Goal: Find specific page/section: Find specific page/section

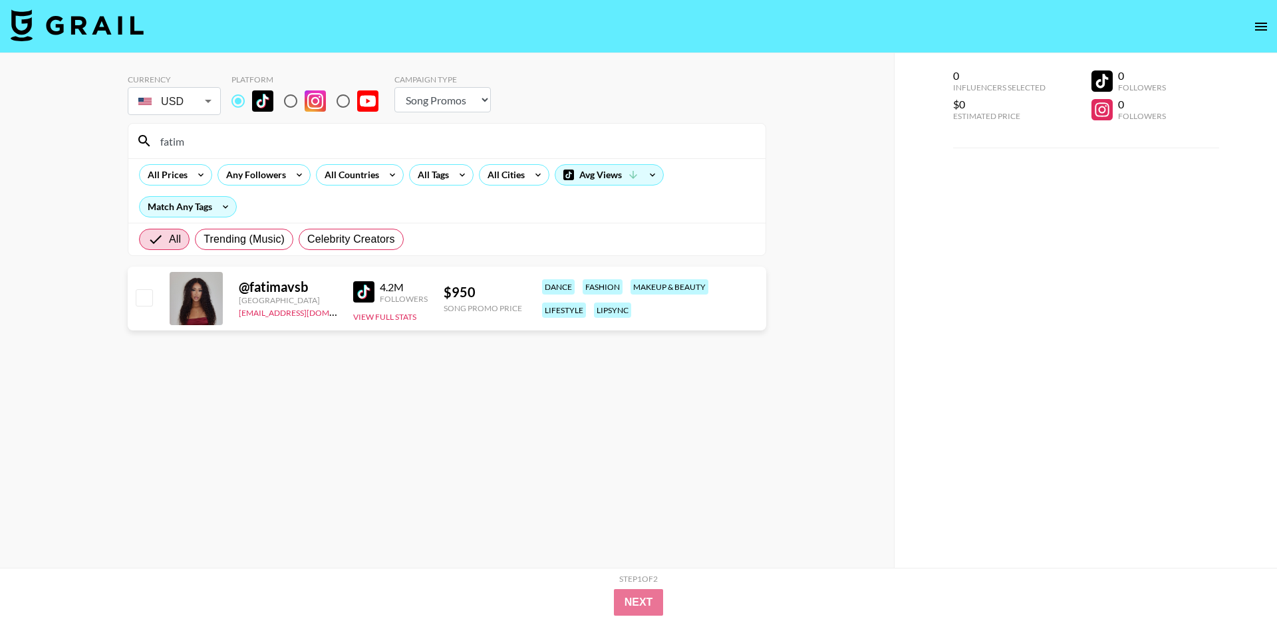
select select "Song"
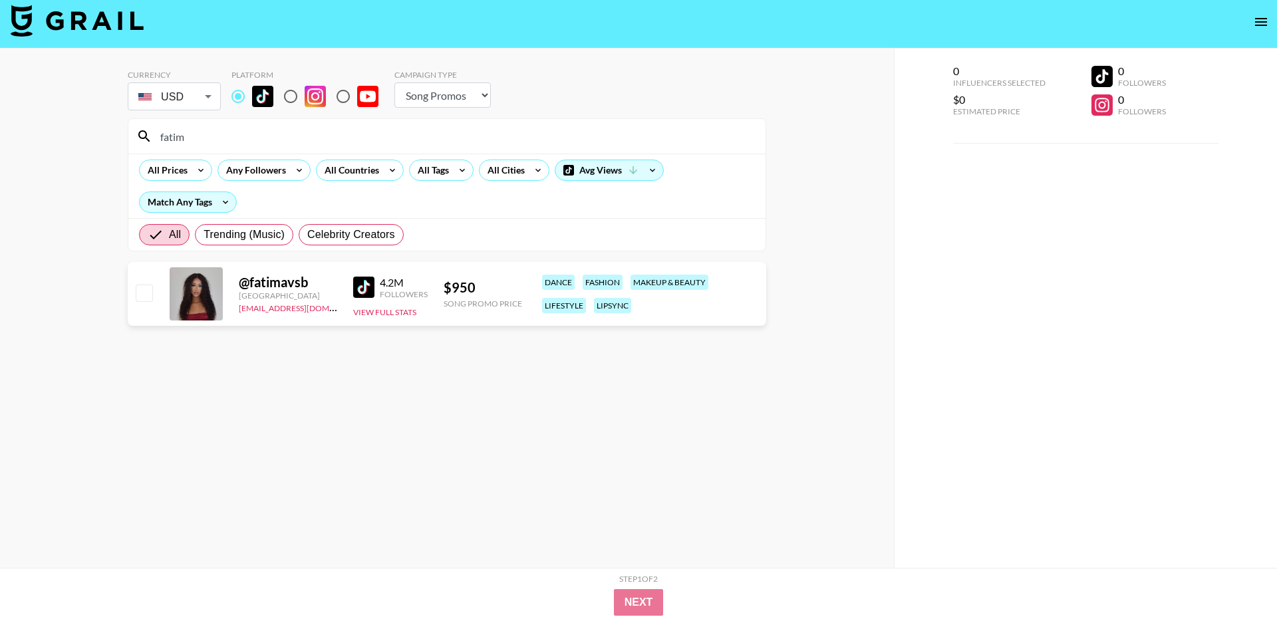
click at [215, 135] on input "fatim" at bounding box center [454, 136] width 605 height 21
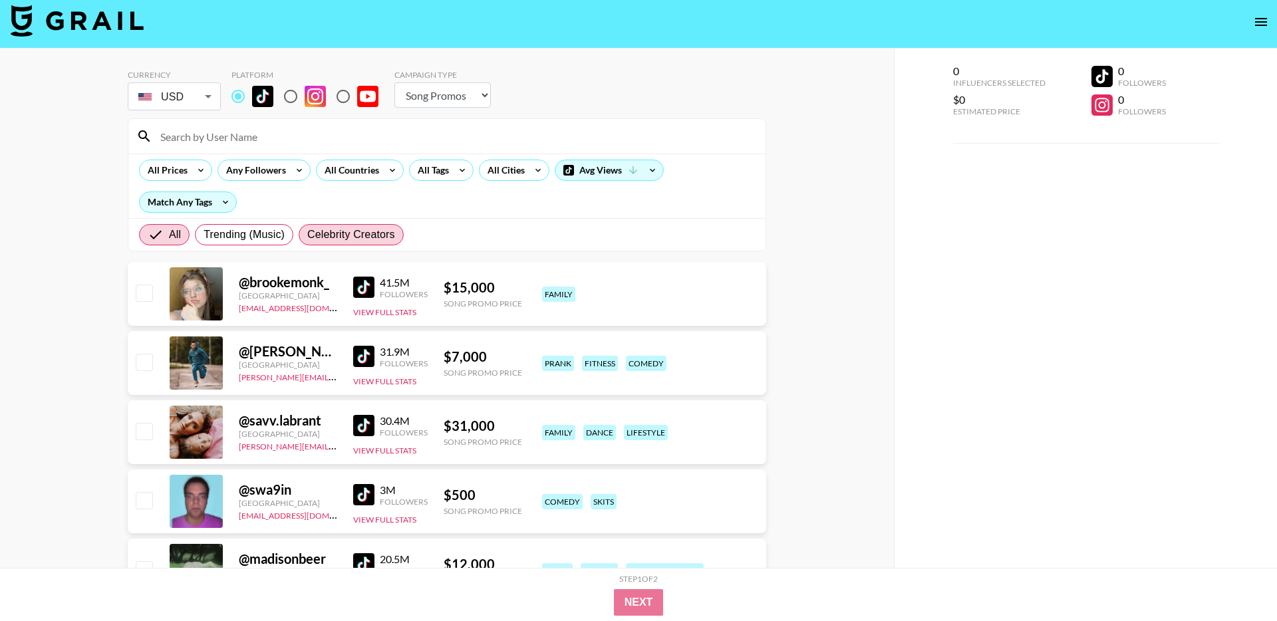
click at [351, 236] on span "Celebrity Creators" at bounding box center [351, 235] width 88 height 16
click at [307, 235] on input "Celebrity Creators" at bounding box center [307, 235] width 0 height 0
radio input "true"
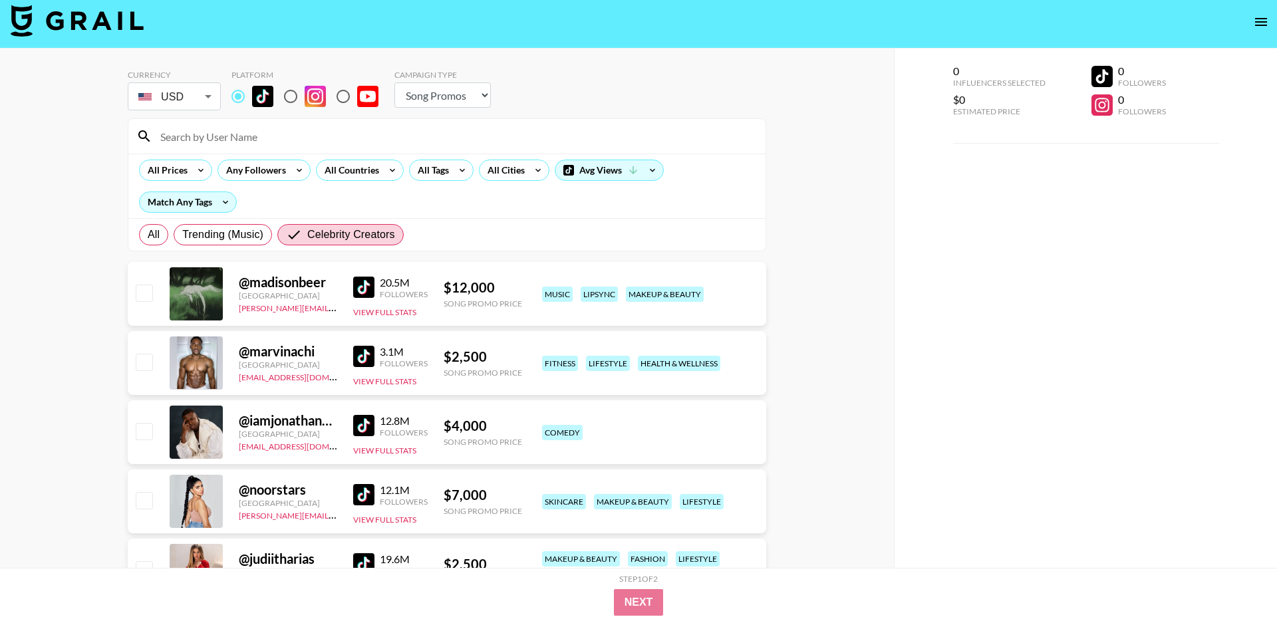
click at [357, 429] on img at bounding box center [363, 425] width 21 height 21
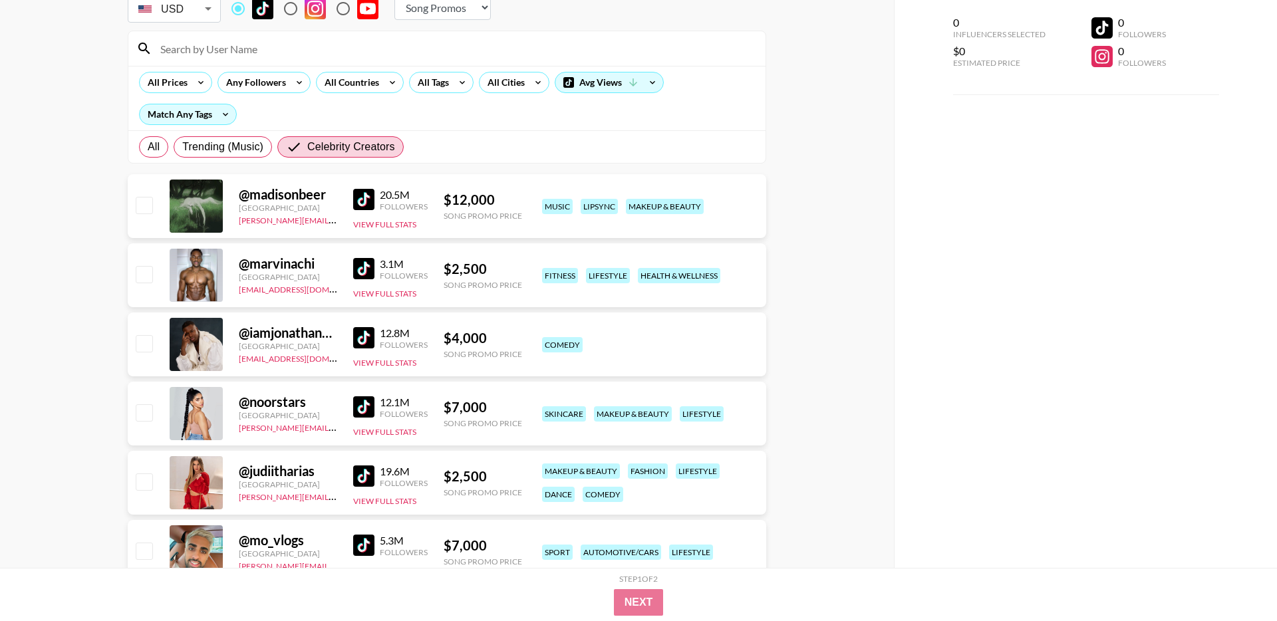
scroll to position [49, 0]
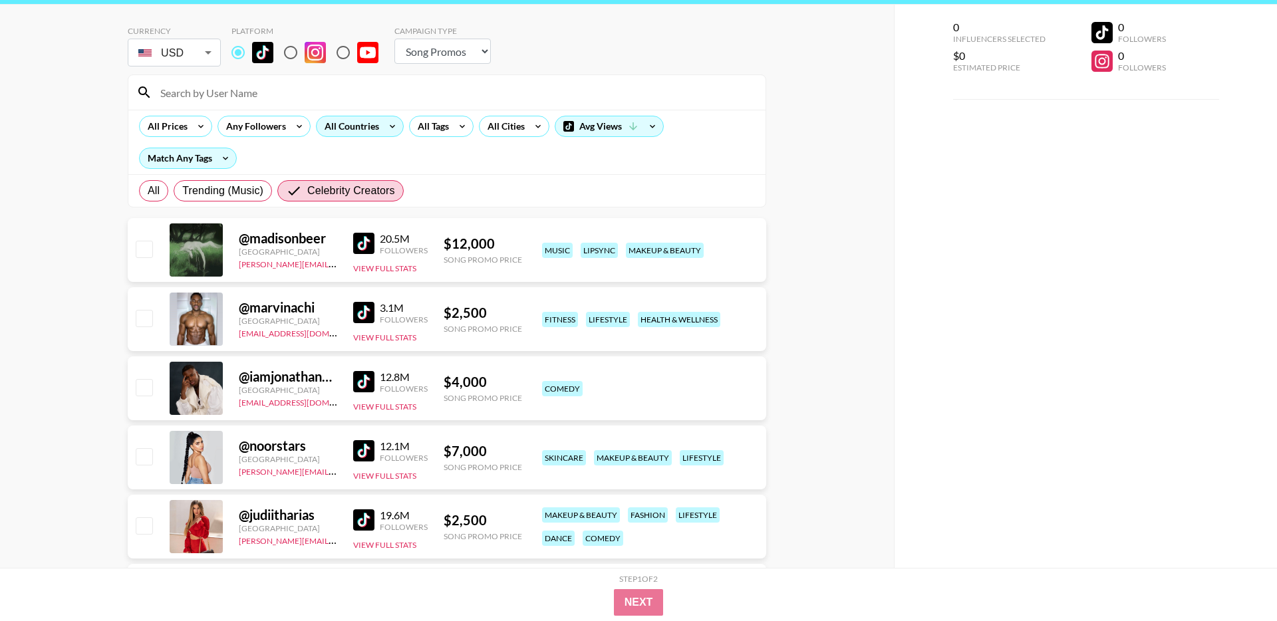
click at [371, 130] on div "All Countries" at bounding box center [349, 126] width 65 height 20
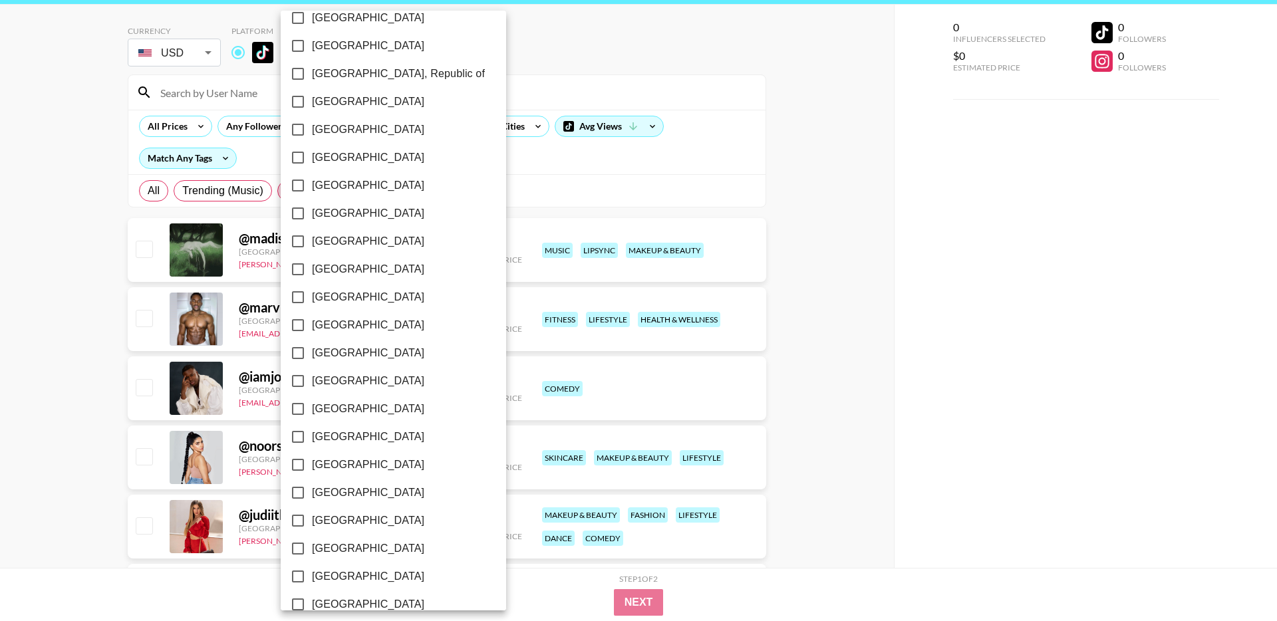
scroll to position [930, 0]
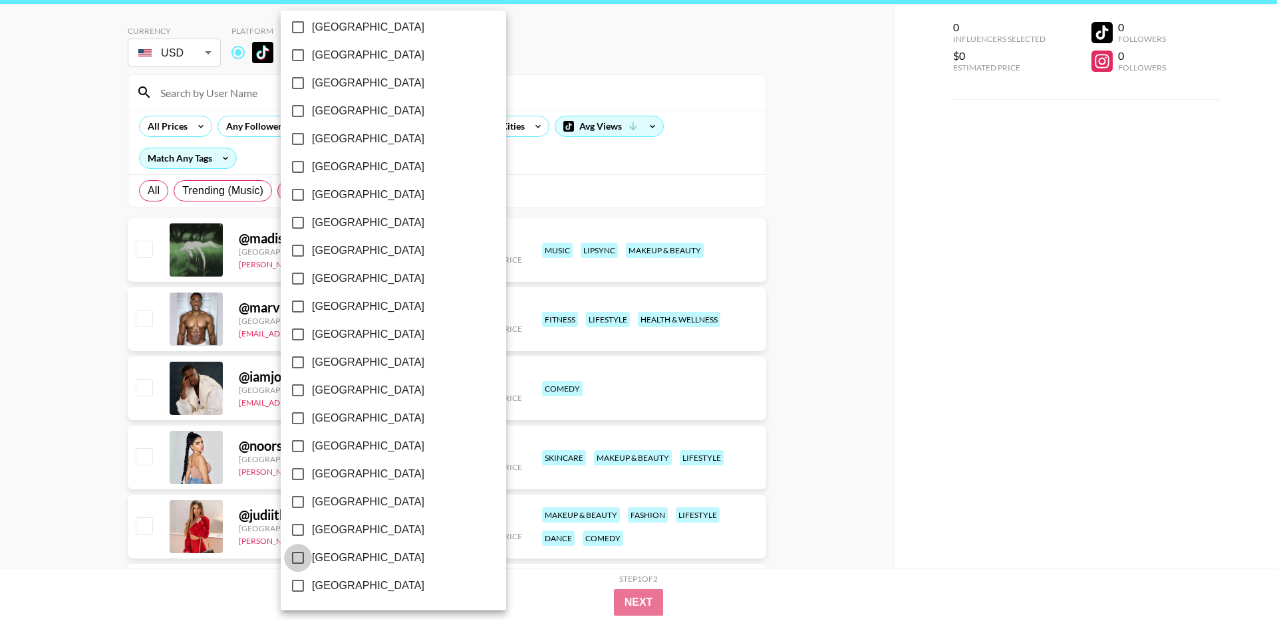
click at [308, 550] on input "[GEOGRAPHIC_DATA]" at bounding box center [298, 558] width 28 height 28
checkbox input "true"
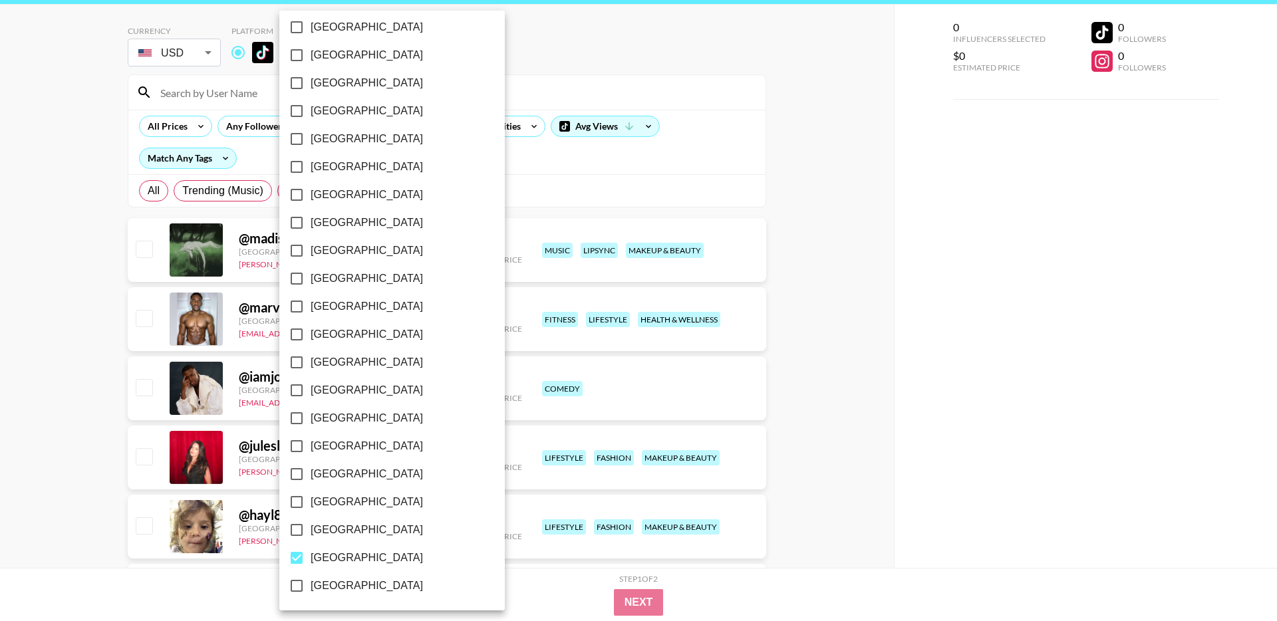
click at [110, 376] on div at bounding box center [638, 310] width 1277 height 621
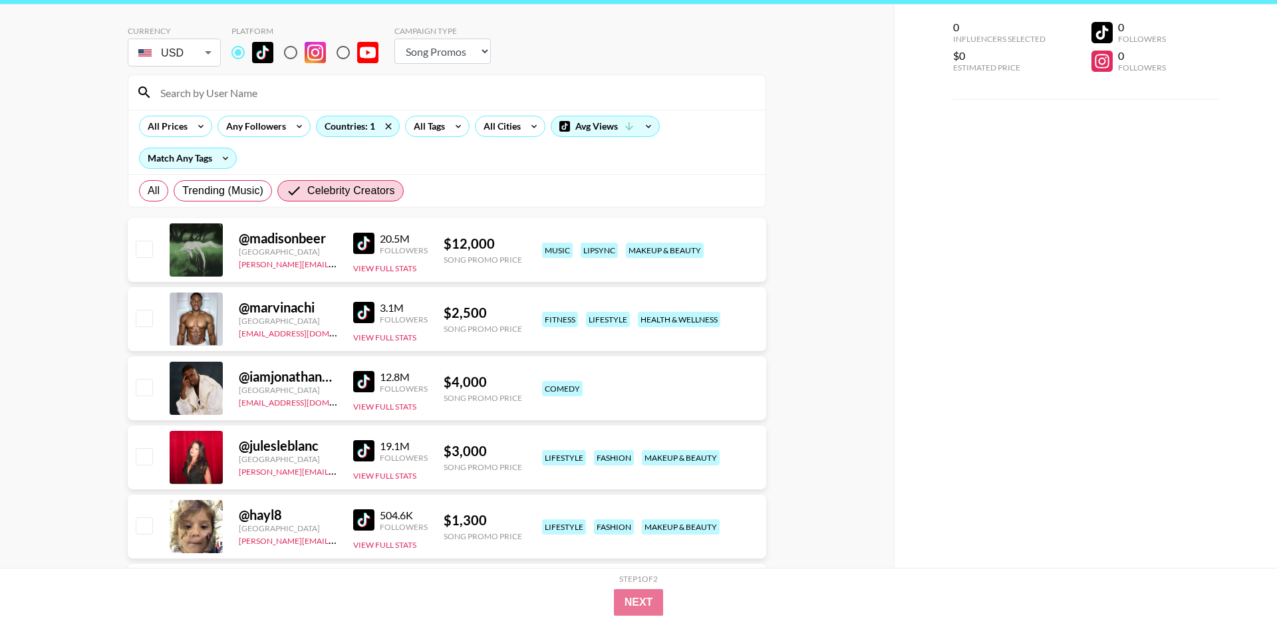
scroll to position [101, 0]
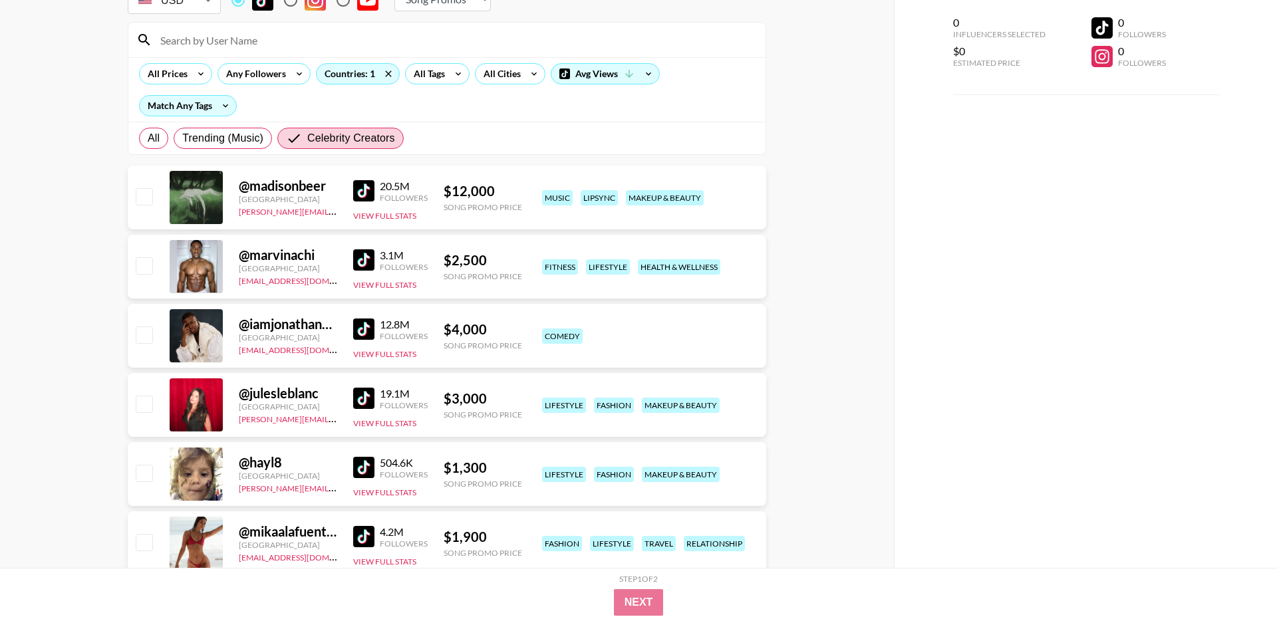
click at [357, 397] on img at bounding box center [363, 398] width 21 height 21
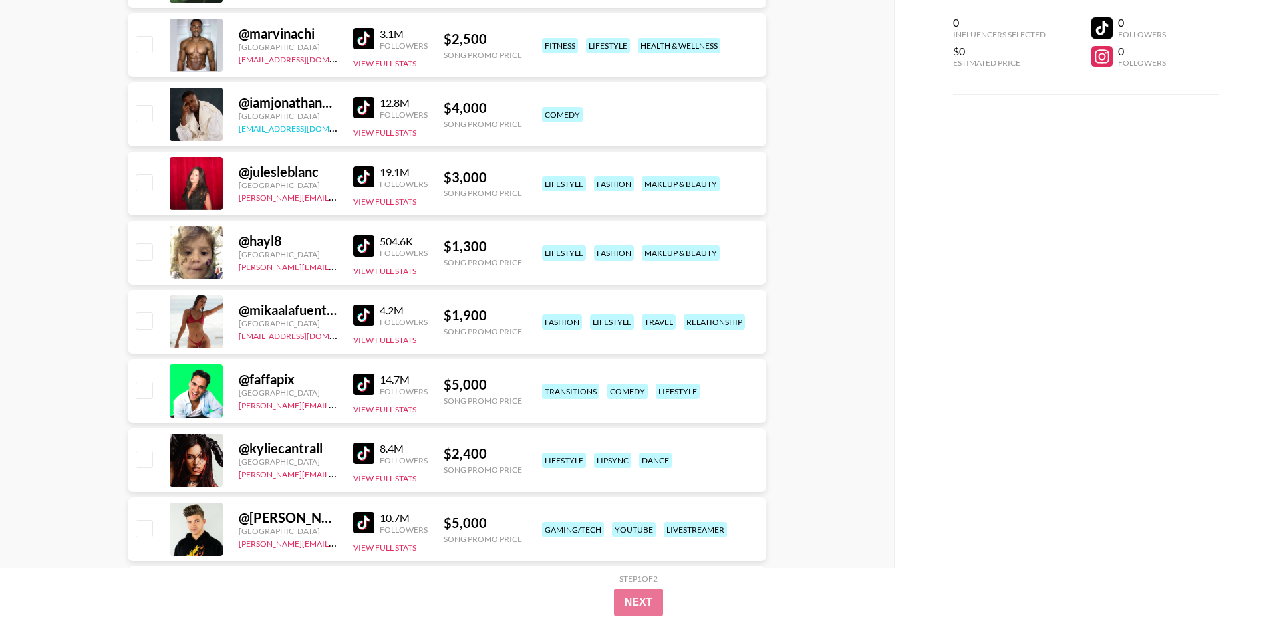
scroll to position [323, 0]
click at [363, 244] on img at bounding box center [363, 245] width 21 height 21
click at [361, 309] on img at bounding box center [363, 314] width 21 height 21
click at [369, 376] on img at bounding box center [363, 383] width 21 height 21
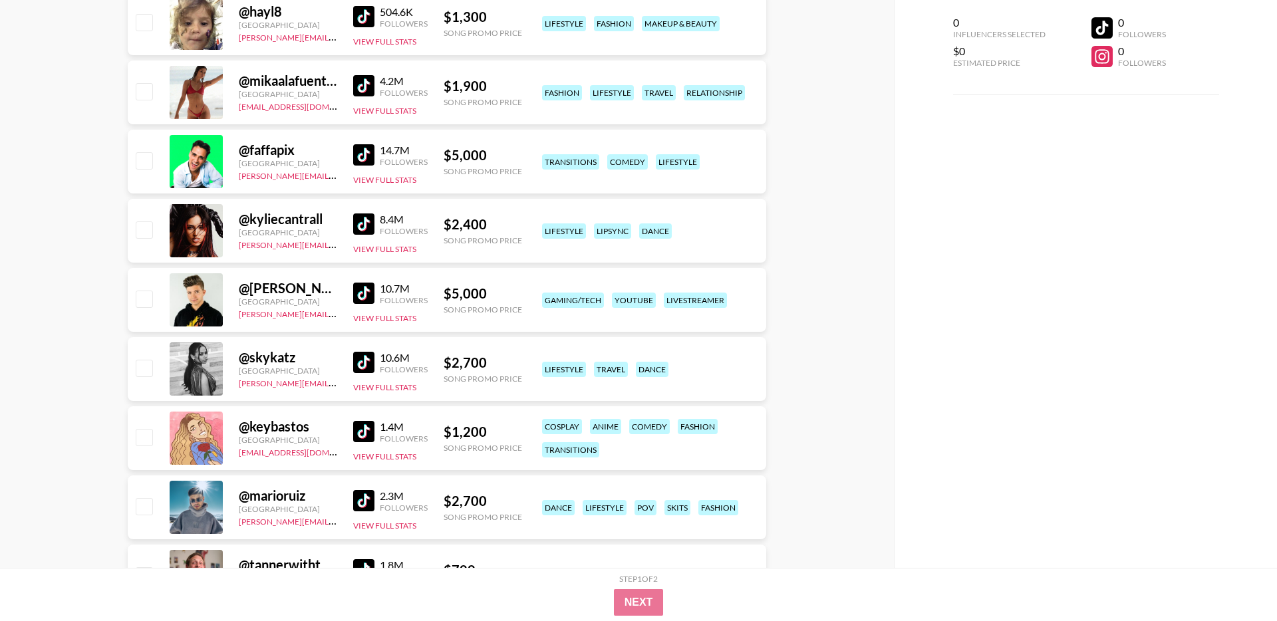
scroll to position [566, 0]
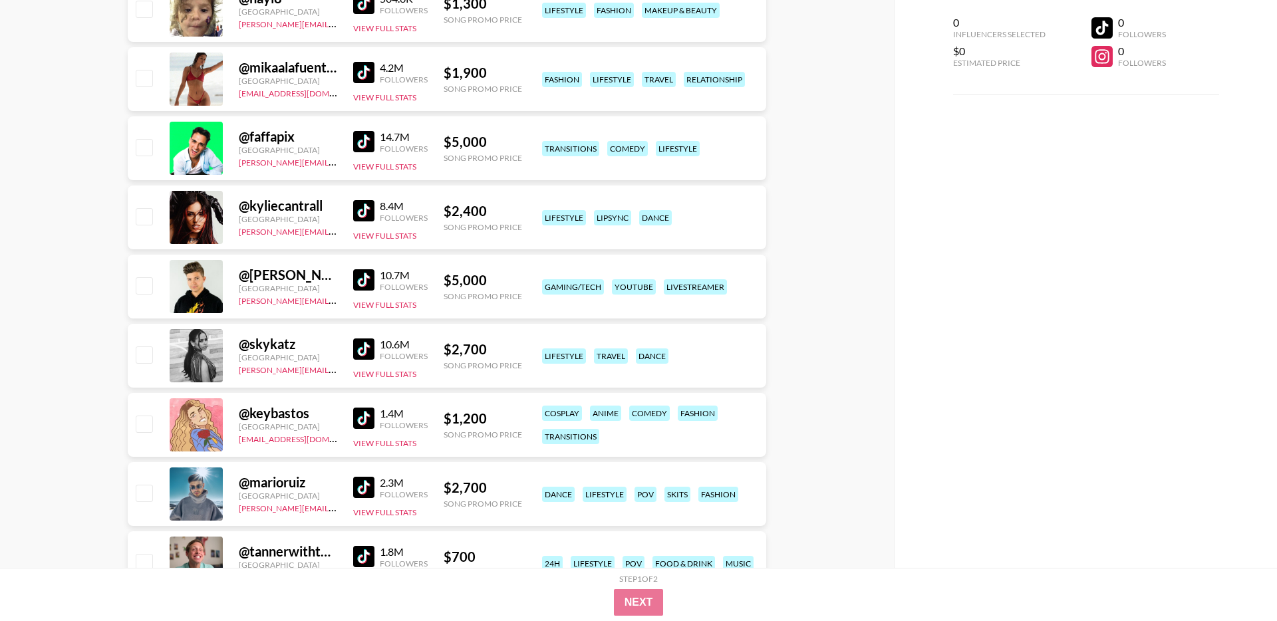
click at [370, 345] on img at bounding box center [363, 349] width 21 height 21
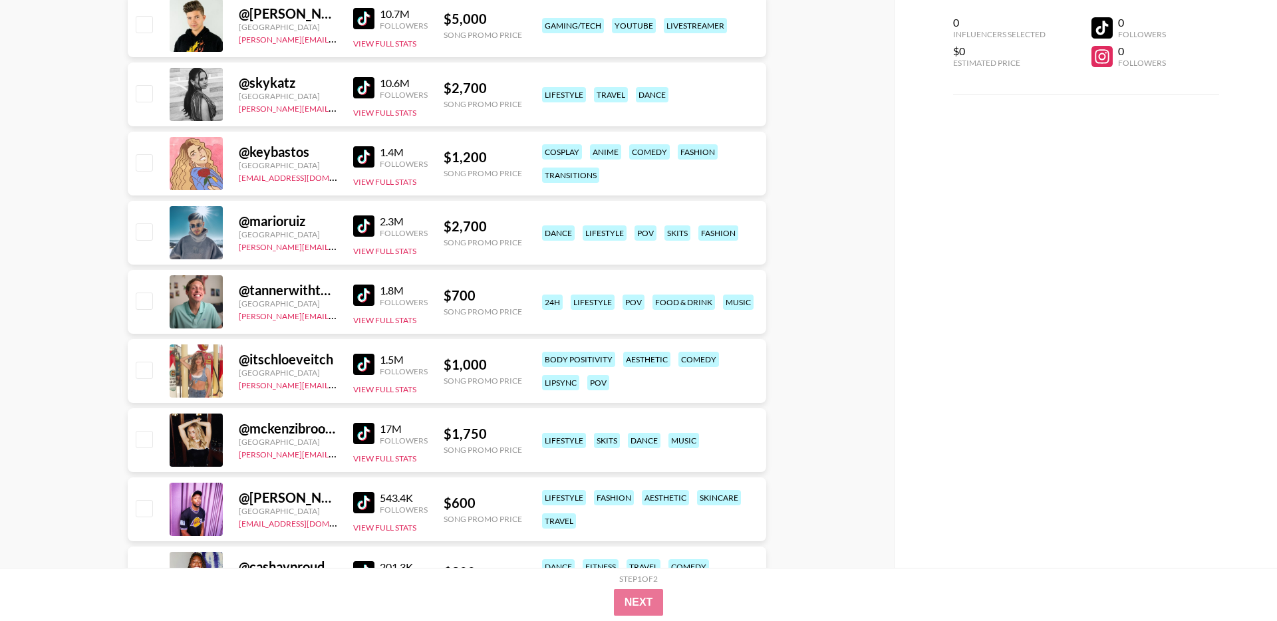
scroll to position [828, 0]
click at [365, 361] on img at bounding box center [363, 363] width 21 height 21
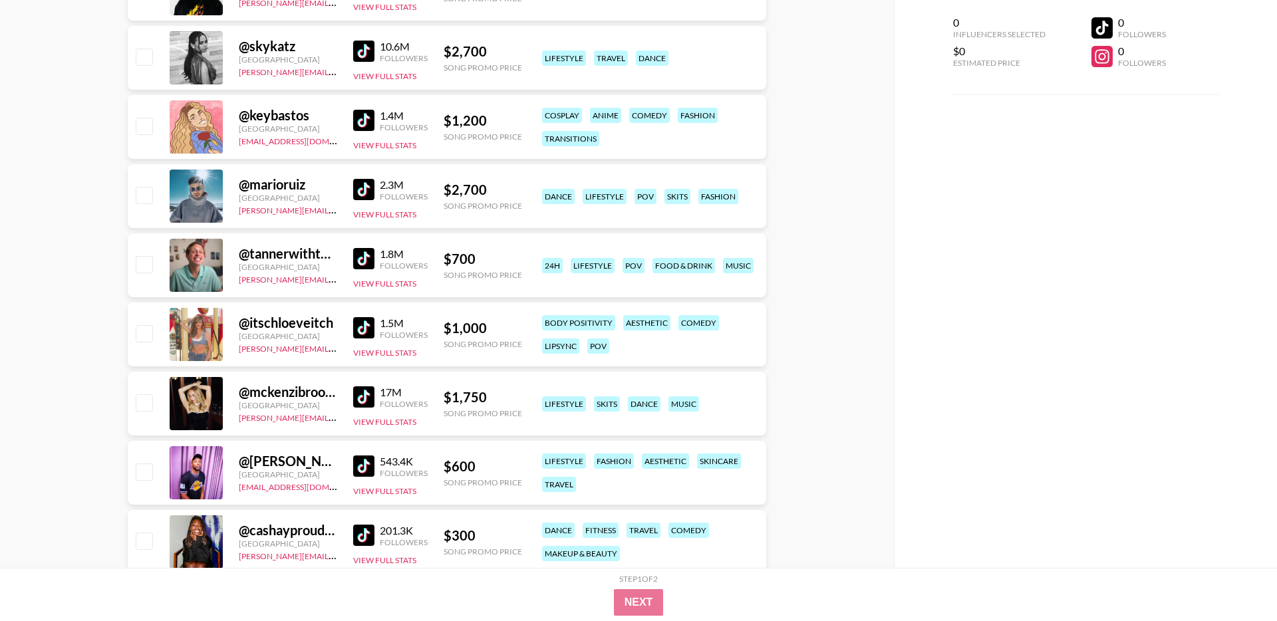
click at [359, 403] on img at bounding box center [363, 397] width 21 height 21
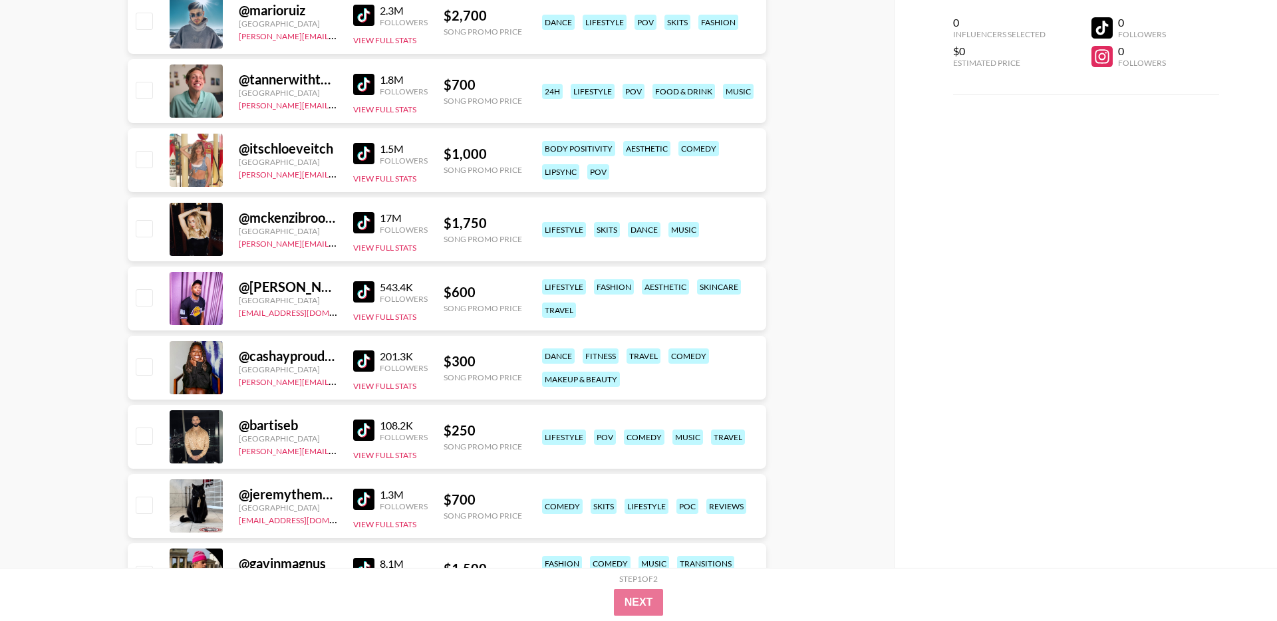
scroll to position [1036, 0]
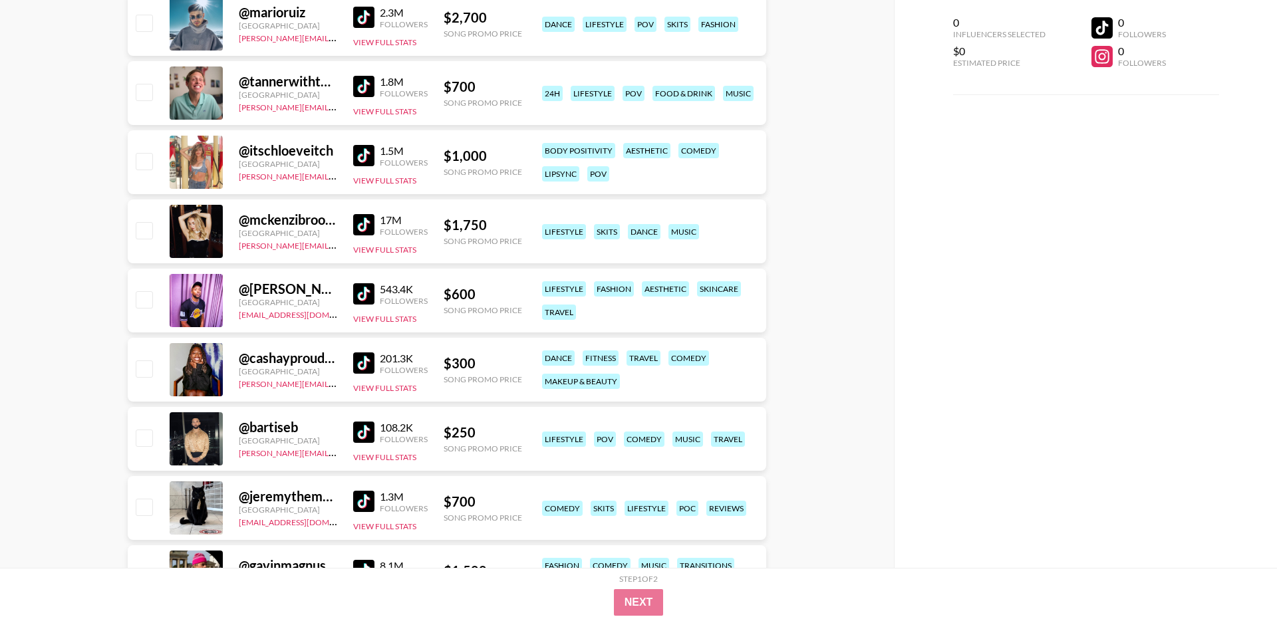
click at [366, 363] on img at bounding box center [363, 363] width 21 height 21
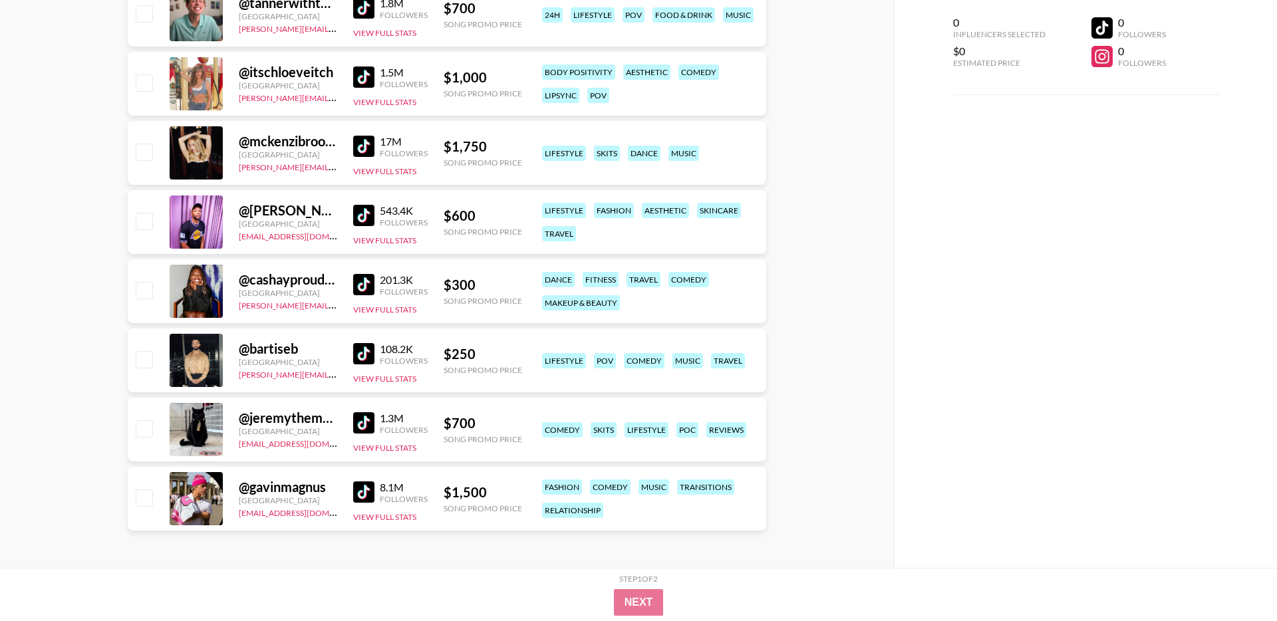
click at [370, 485] on img at bounding box center [363, 492] width 21 height 21
